Goal: Check status: Check status

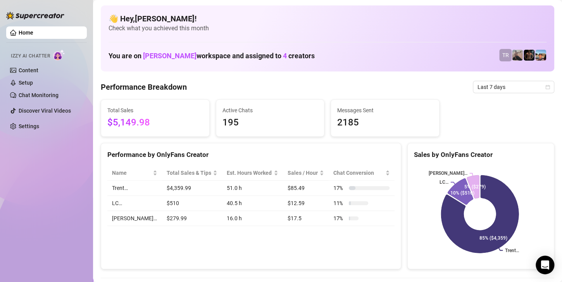
click at [31, 185] on div "Home Izzy AI Chatter Content Setup Chat Monitoring Discover Viral Videos Settin…" at bounding box center [46, 137] width 81 height 275
click at [482, 90] on span "Last 7 days" at bounding box center [514, 87] width 72 height 12
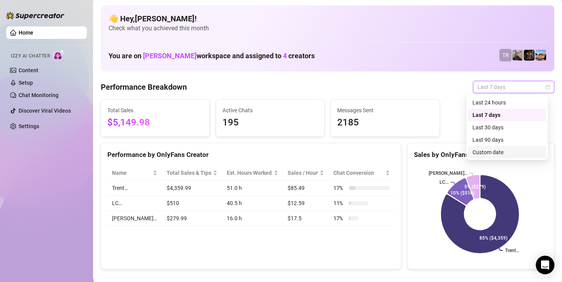
click at [479, 153] on div "Custom date" at bounding box center [507, 152] width 69 height 9
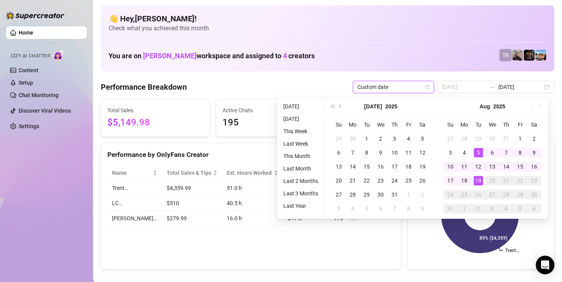
type input "[DATE]"
click at [480, 180] on div "19" at bounding box center [478, 180] width 9 height 9
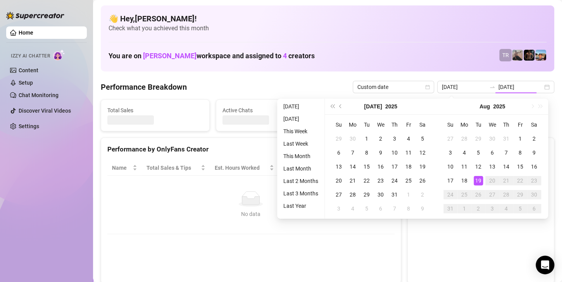
type input "[DATE]"
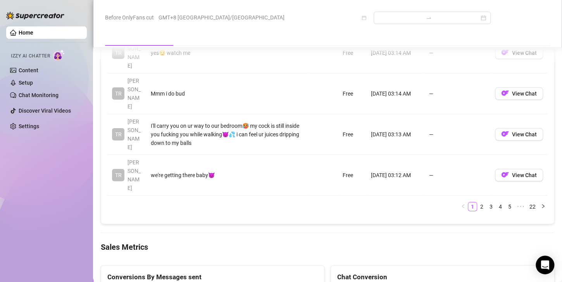
scroll to position [969, 0]
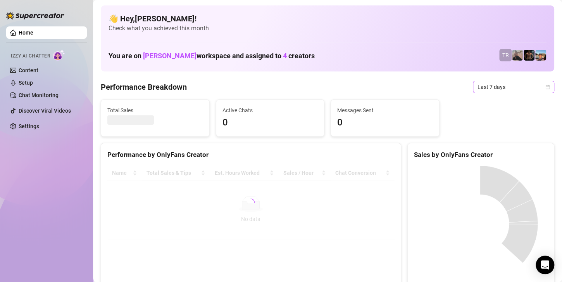
click at [507, 88] on span "Last 7 days" at bounding box center [514, 87] width 72 height 12
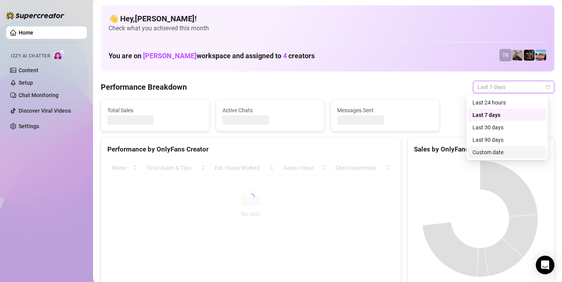
click at [493, 149] on div "Custom date" at bounding box center [507, 152] width 69 height 9
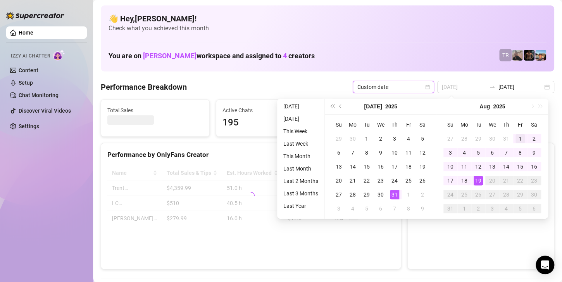
click at [517, 135] on div "1" at bounding box center [520, 138] width 9 height 9
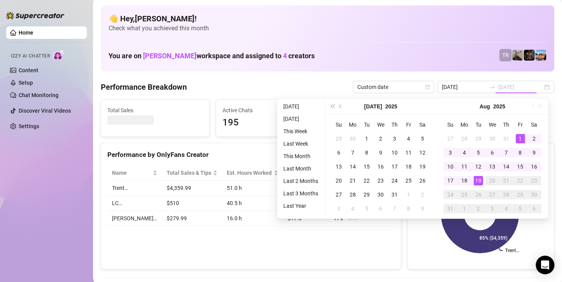
click at [483, 177] on td "19" at bounding box center [479, 180] width 14 height 14
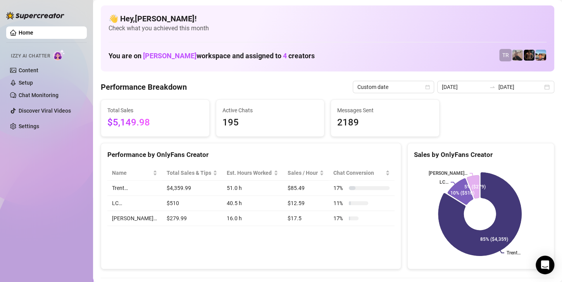
click at [480, 176] on icon at bounding box center [479, 213] width 83 height 83
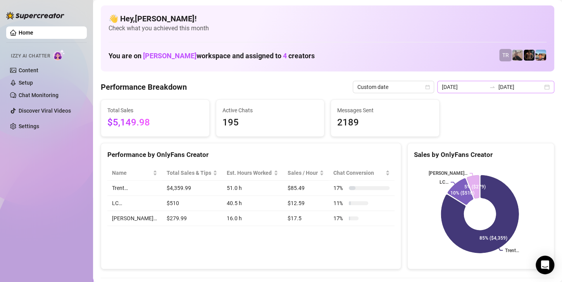
click at [522, 81] on div "[DATE] [DATE]" at bounding box center [495, 87] width 117 height 12
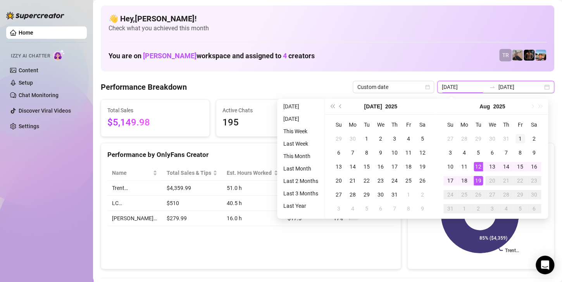
type input "[DATE]"
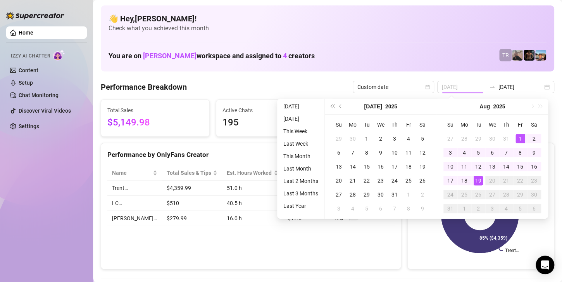
click at [521, 136] on div "1" at bounding box center [520, 138] width 9 height 9
type input "[DATE]"
click at [481, 181] on div "19" at bounding box center [478, 180] width 9 height 9
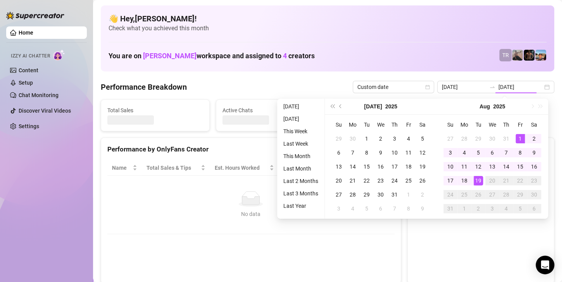
type input "[DATE]"
